Goal: Task Accomplishment & Management: Complete application form

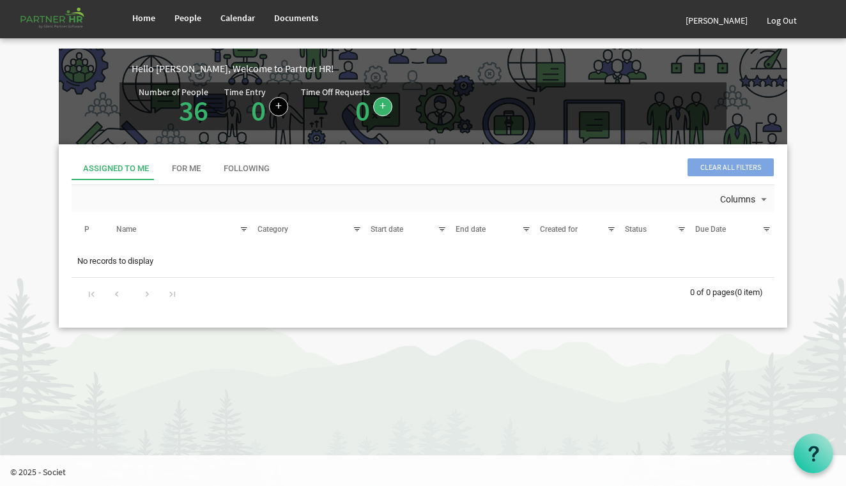
click at [380, 114] on link at bounding box center [382, 106] width 19 height 19
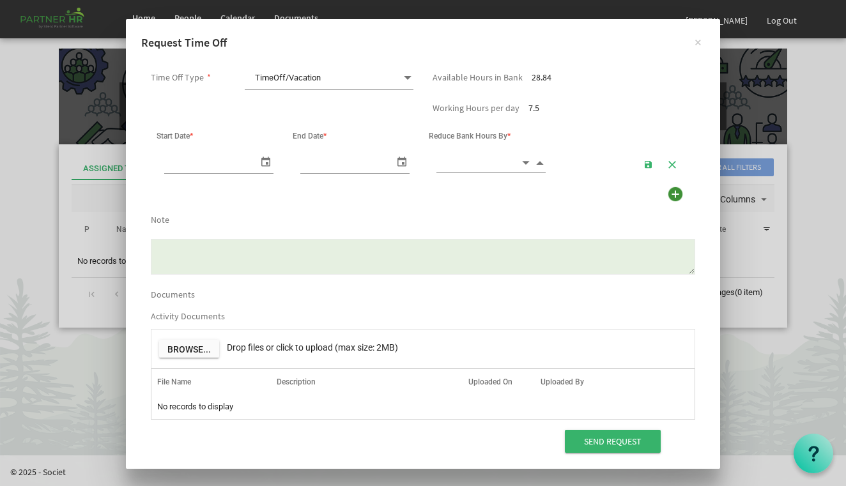
scroll to position [0, 14]
click at [405, 72] on span at bounding box center [408, 78] width 12 height 18
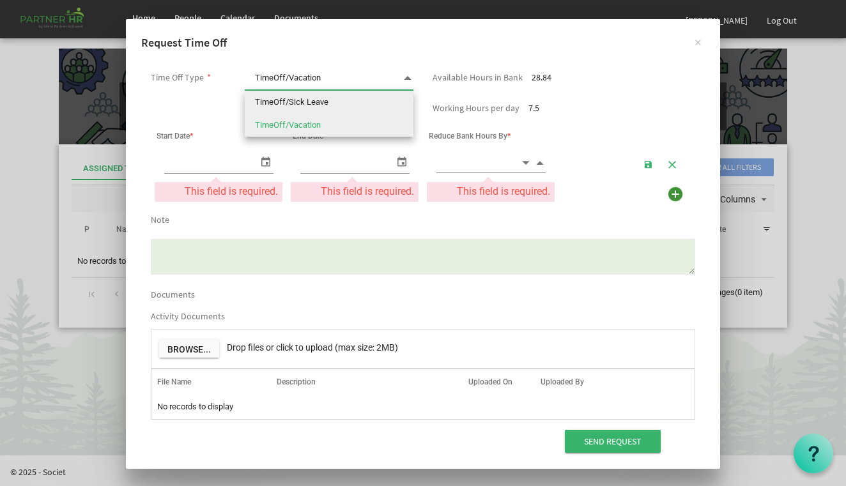
click at [351, 107] on li "TimeOff/Sick Leave" at bounding box center [329, 102] width 169 height 23
type input "TimeOff/Sick Leave"
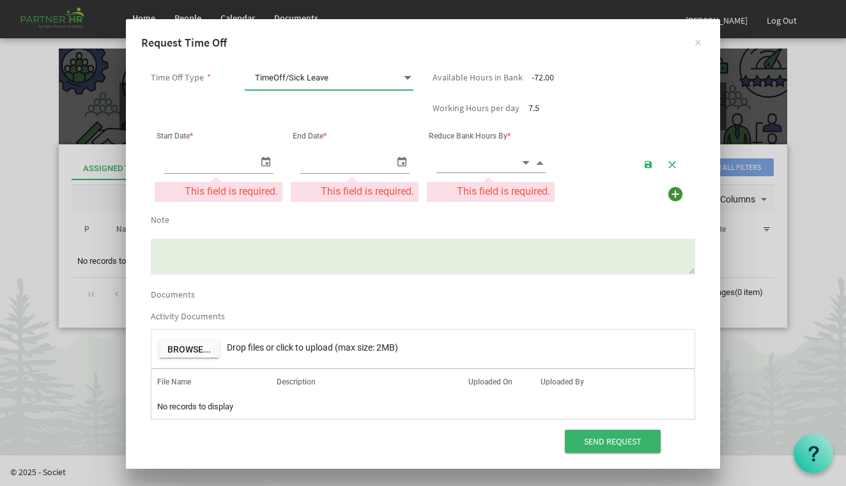
click at [264, 162] on span "select" at bounding box center [265, 161] width 15 height 19
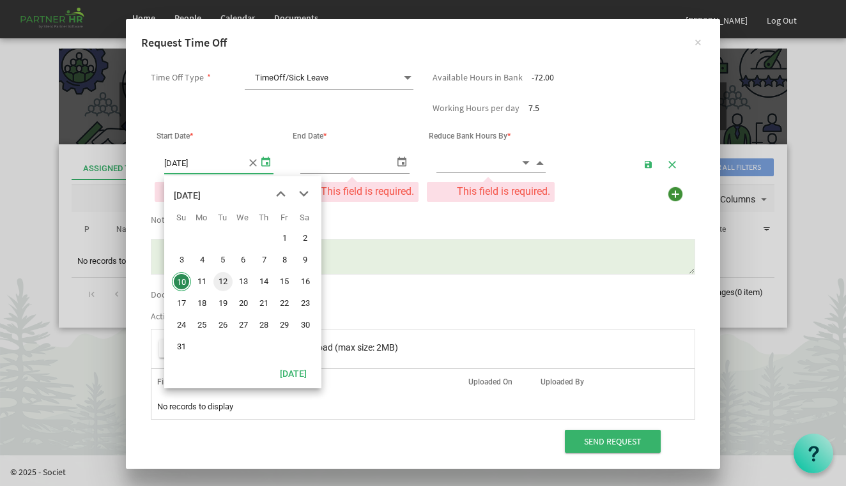
click at [223, 283] on span "12" at bounding box center [222, 281] width 19 height 19
type input "12/08/2025"
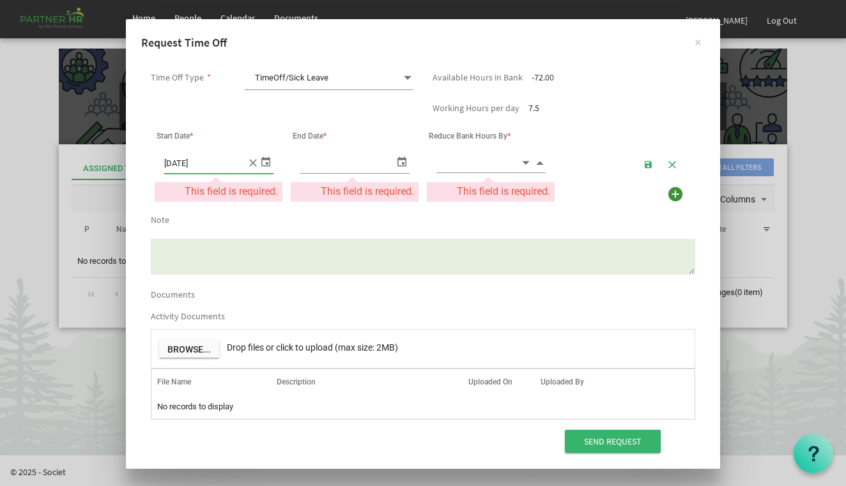
click at [387, 79] on span "TimeOff/Sick Leave TimeOff/Sick Leave" at bounding box center [329, 78] width 169 height 24
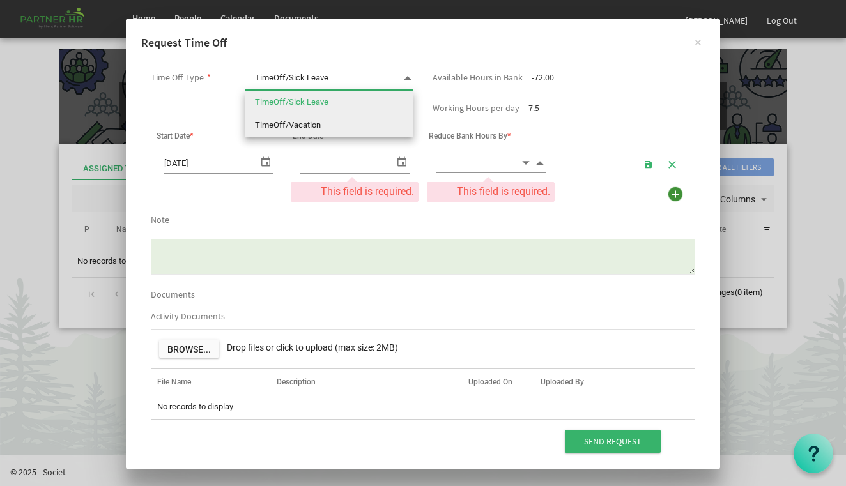
click at [350, 116] on li "TimeOff/Vacation" at bounding box center [329, 125] width 169 height 23
type input "TimeOff/Vacation"
checkbox input "true"
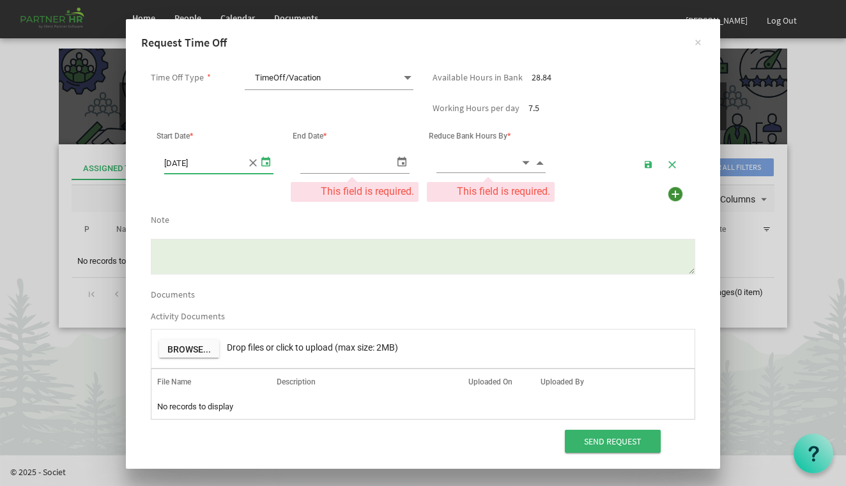
click at [267, 166] on span "select" at bounding box center [265, 161] width 15 height 19
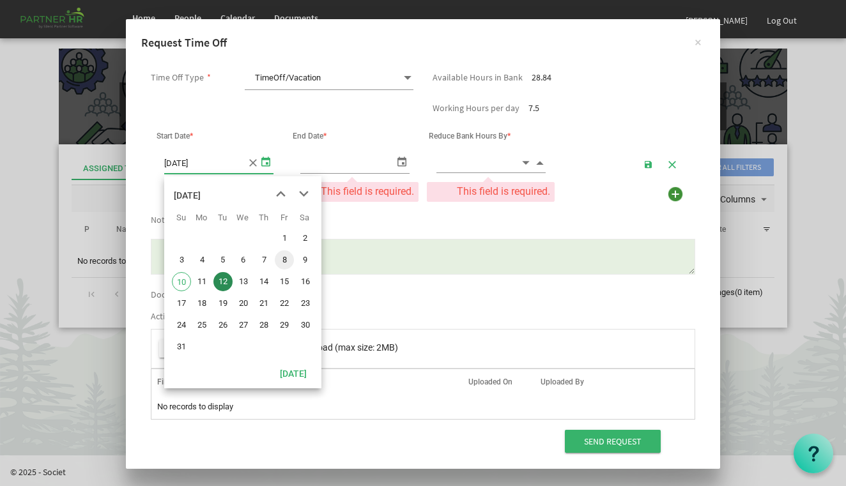
click at [290, 262] on span "8" at bounding box center [284, 260] width 19 height 19
type input "08/08/2025"
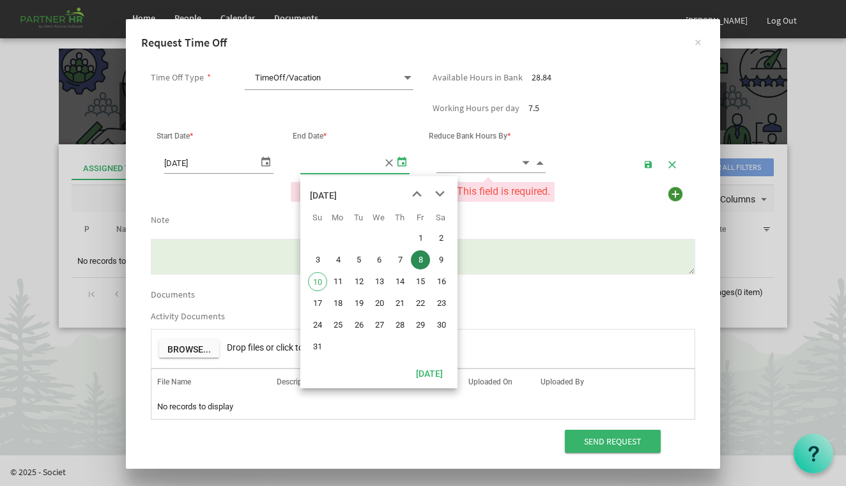
type input "08/08/2025"
click at [402, 159] on span "select" at bounding box center [401, 161] width 15 height 19
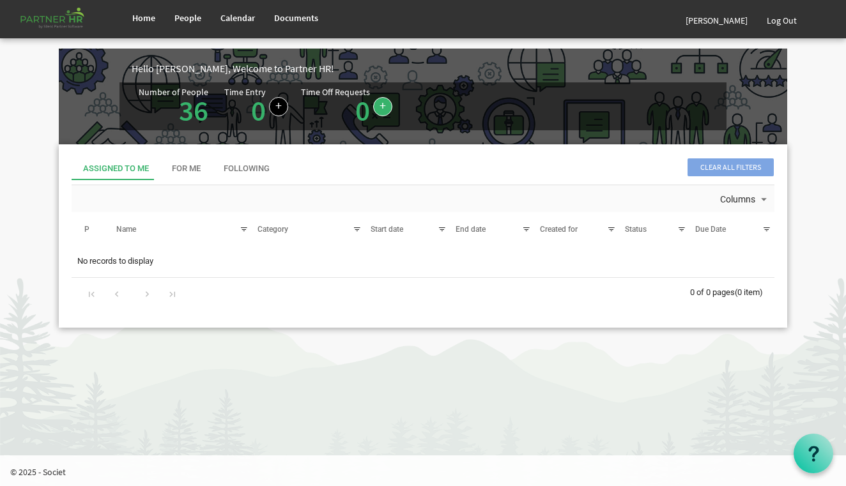
click at [378, 104] on link at bounding box center [382, 106] width 19 height 19
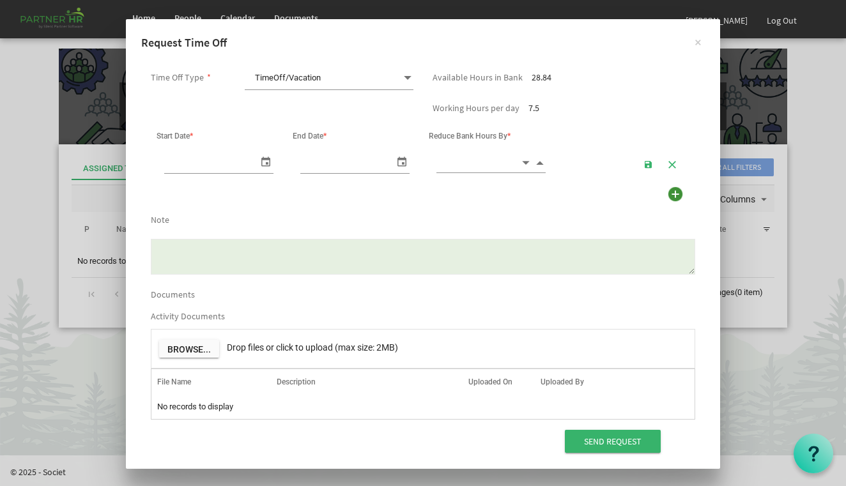
scroll to position [0, 14]
click at [265, 159] on span "select" at bounding box center [265, 161] width 15 height 19
type input "[DATE]"
